Goal: Task Accomplishment & Management: Use online tool/utility

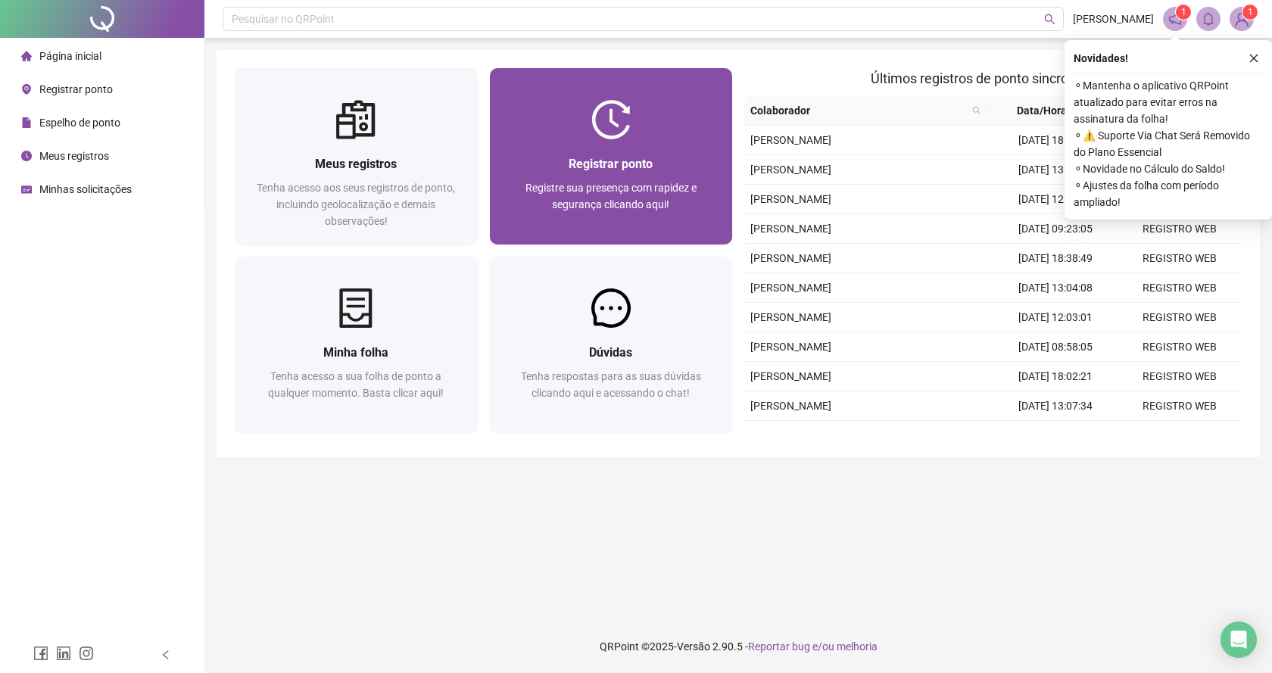
click at [542, 90] on div "Registrar ponto Registre sua presença com rapidez e segurança clicando aqui!" at bounding box center [611, 156] width 243 height 176
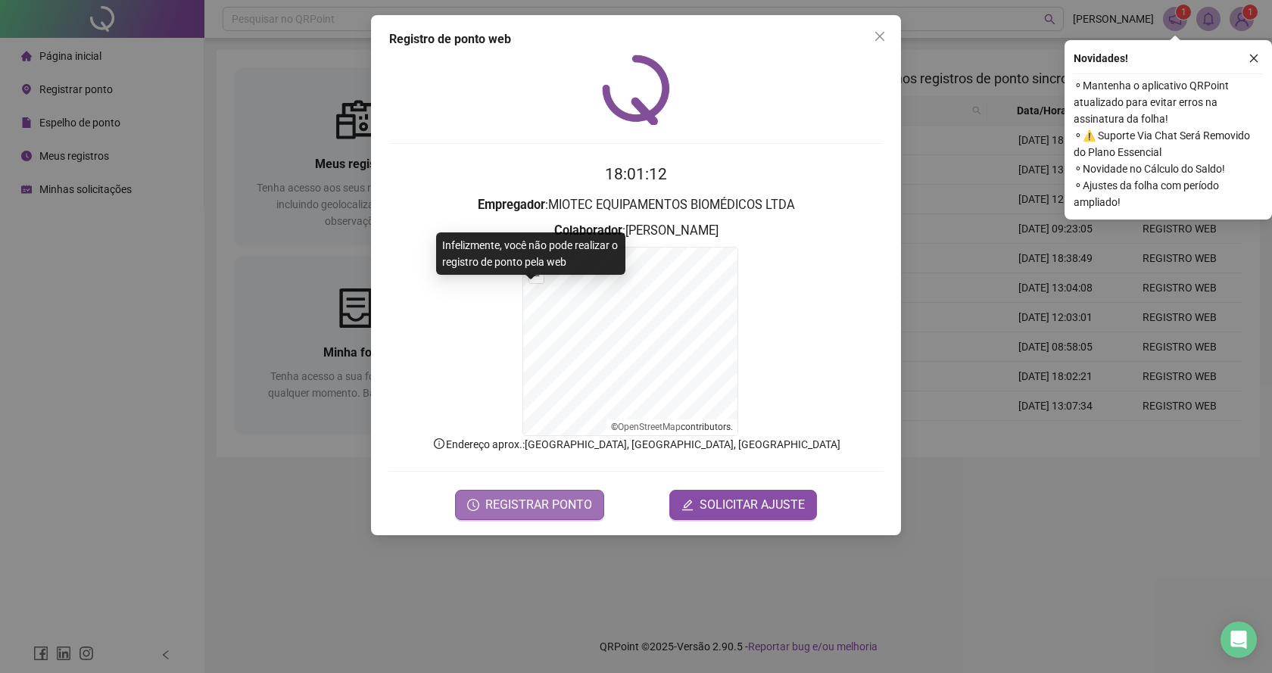
click at [539, 493] on button "REGISTRAR PONTO" at bounding box center [529, 505] width 149 height 30
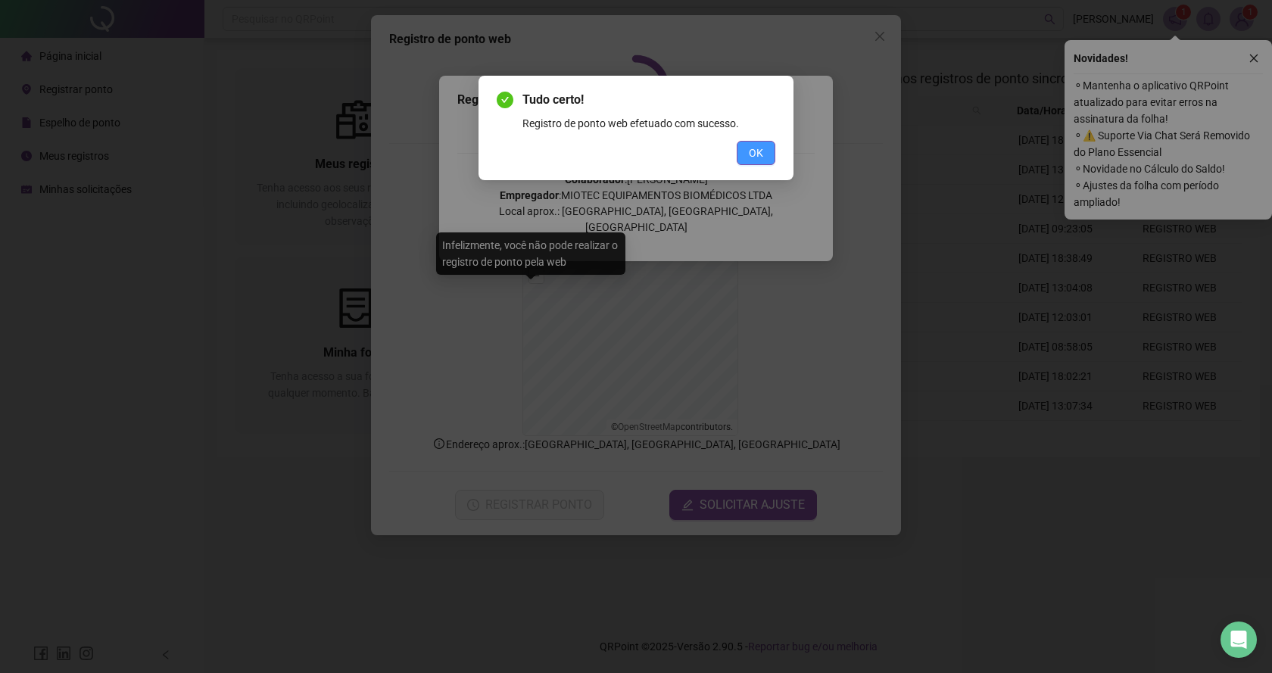
click at [755, 154] on span "OK" at bounding box center [756, 153] width 14 height 17
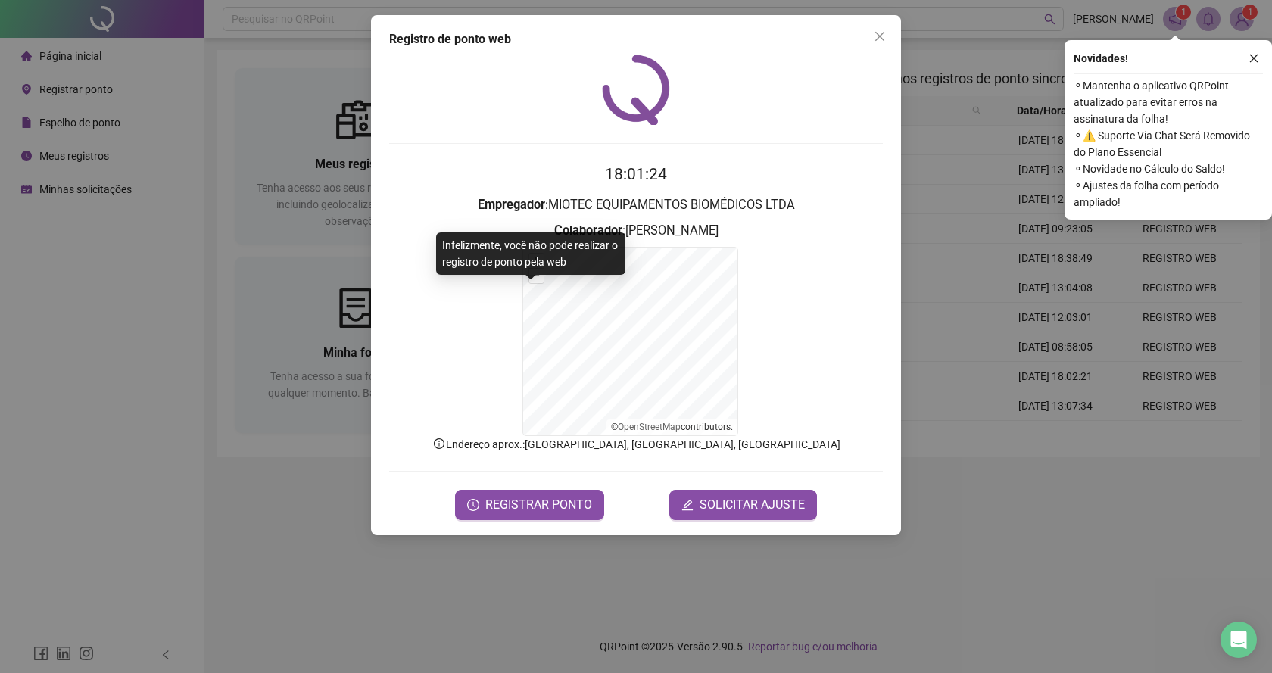
click at [189, 130] on div "Registro de ponto web 18:01:24 Empregador : MIOTEC EQUIPAMENTOS BIOMÉDICOS LTDA…" at bounding box center [636, 336] width 1272 height 673
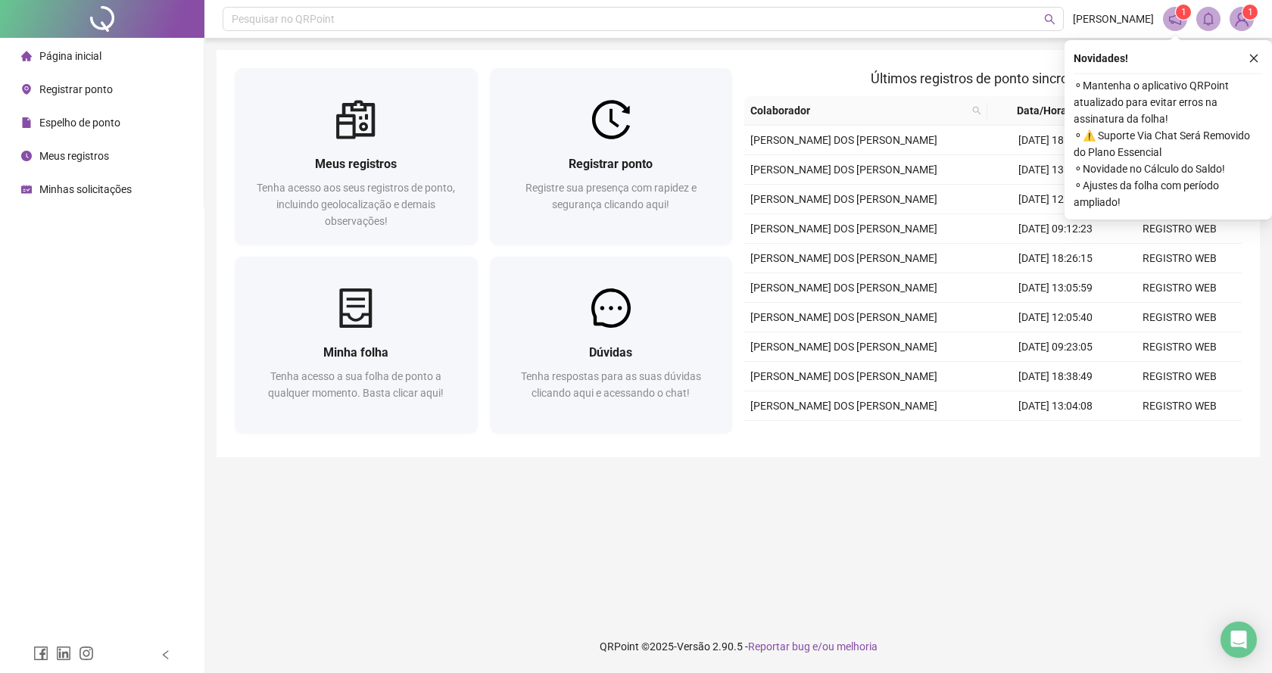
click at [1265, 59] on div "Novidades ! ⚬ Mantenha o aplicativo QRPoint atualizado para evitar erros na ass…" at bounding box center [1169, 130] width 208 height 180
click at [1265, 52] on div "Novidades ! ⚬ Mantenha o aplicativo QRPoint atualizado para evitar erros na ass…" at bounding box center [1169, 130] width 208 height 180
click at [1251, 52] on button "button" at bounding box center [1254, 58] width 18 height 18
